Goal: Find contact information: Find contact information

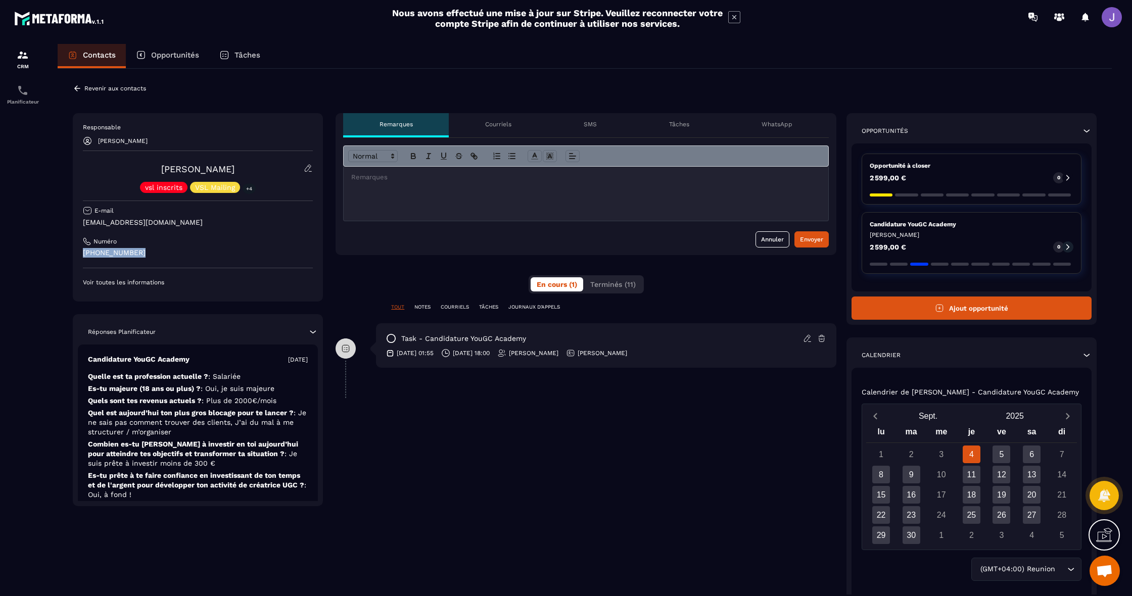
drag, startPoint x: 170, startPoint y: 254, endPoint x: 72, endPoint y: 251, distance: 98.6
click at [72, 251] on div "Revenir aux contacts Responsable Joey [PERSON_NAME] vsl inscrits VSL Mailing +4…" at bounding box center [585, 367] width 1054 height 596
copy p "[PHONE_NUMBER]"
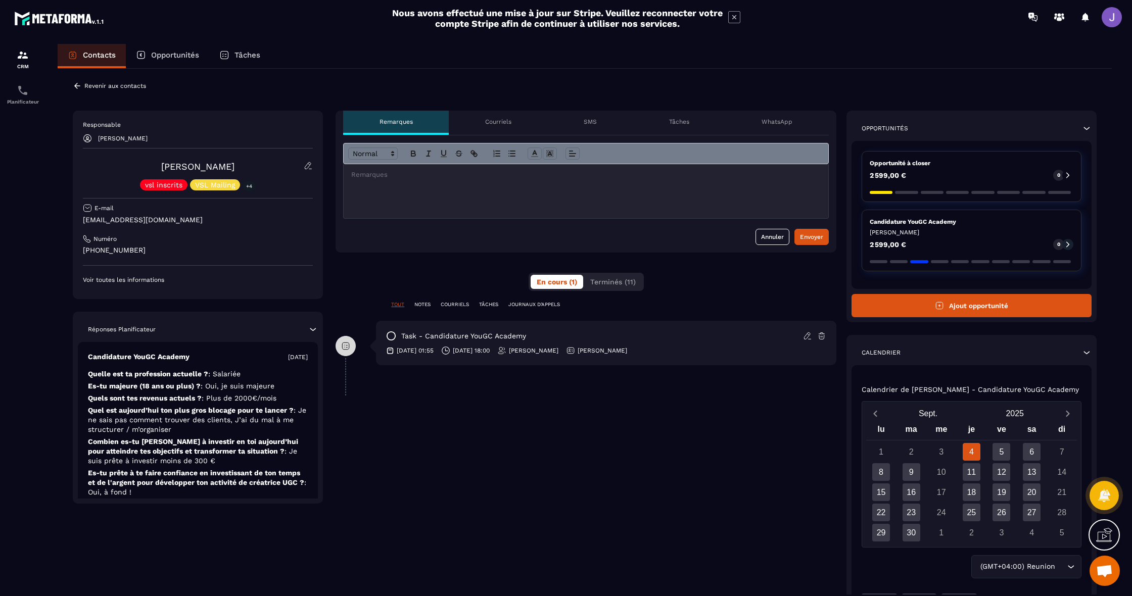
click at [90, 84] on p "Revenir aux contacts" at bounding box center [115, 85] width 62 height 7
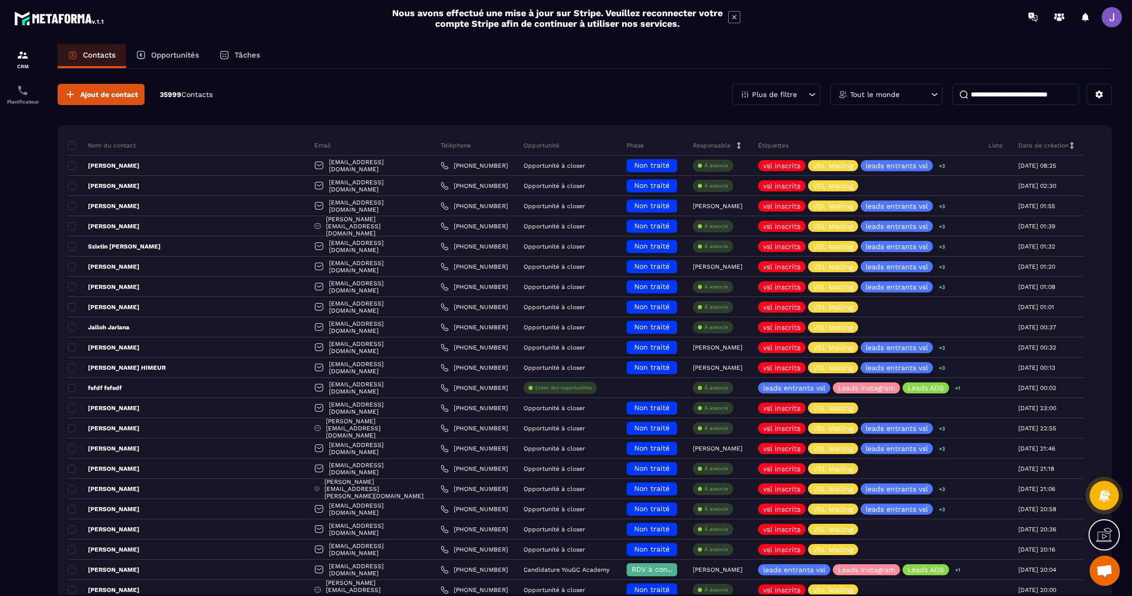
click at [890, 89] on div "Tout le monde" at bounding box center [886, 94] width 112 height 21
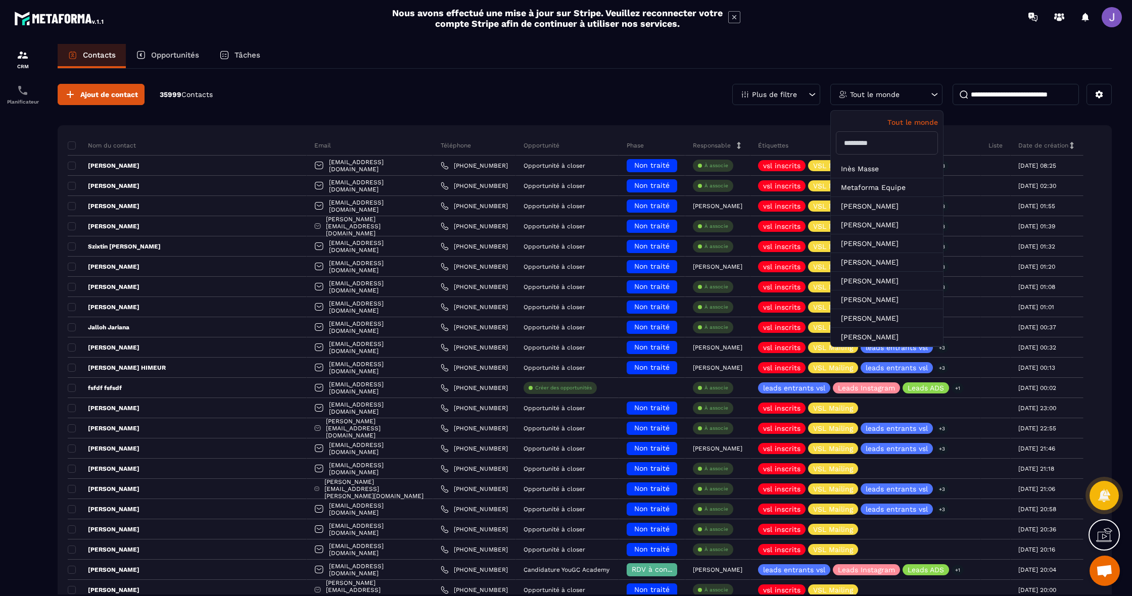
click at [882, 135] on input "text" at bounding box center [887, 142] width 102 height 23
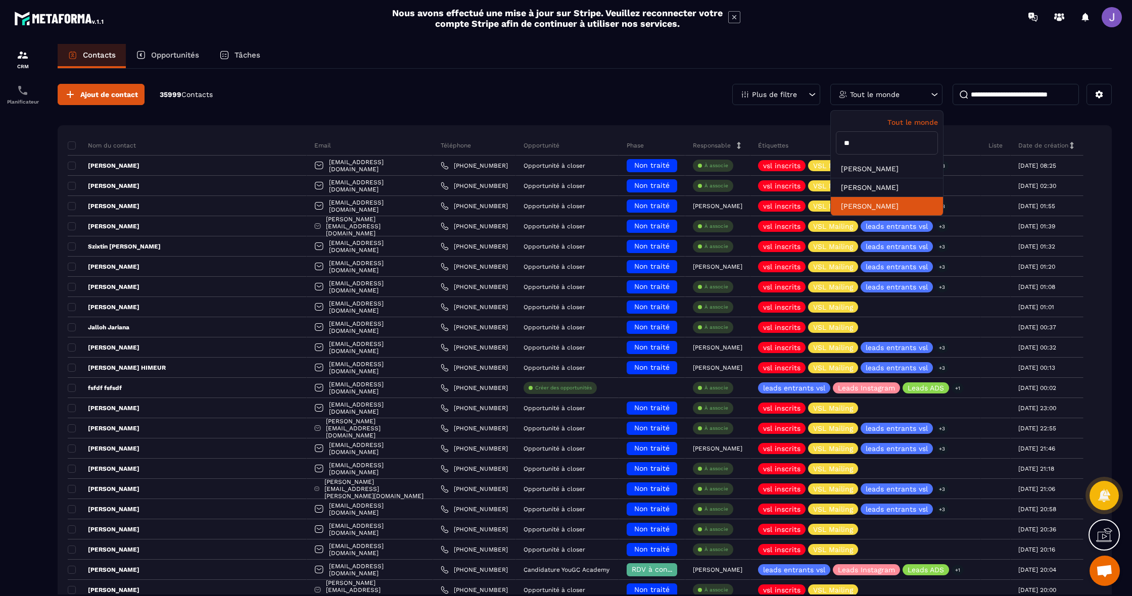
type input "**"
click at [878, 199] on li "[PERSON_NAME]" at bounding box center [887, 206] width 112 height 19
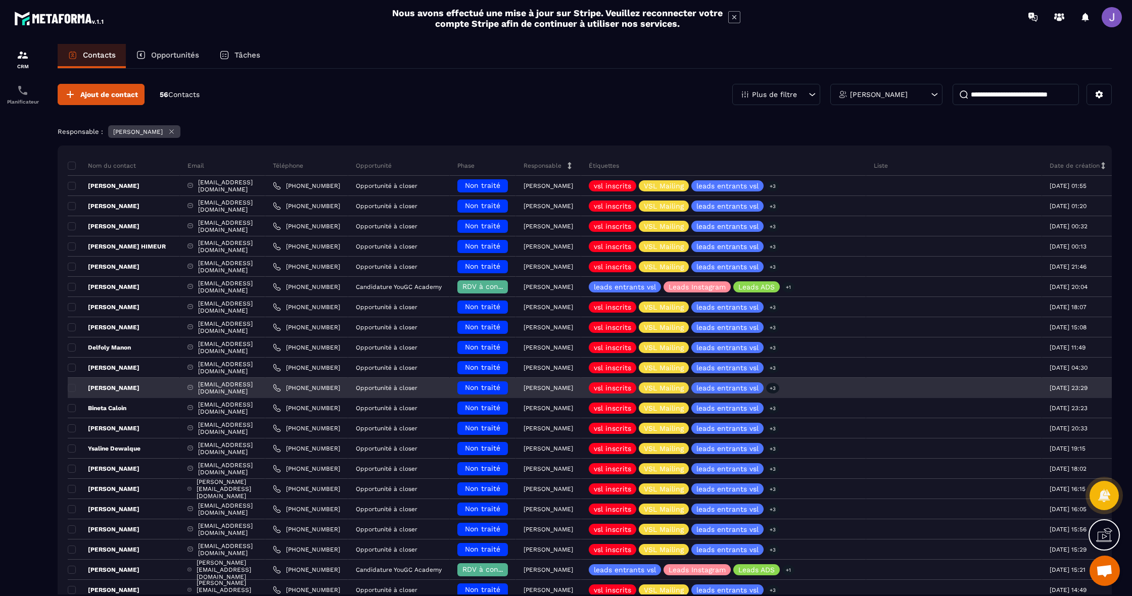
click at [122, 391] on p "[PERSON_NAME]" at bounding box center [104, 388] width 72 height 8
